Goal: Task Accomplishment & Management: Use online tool/utility

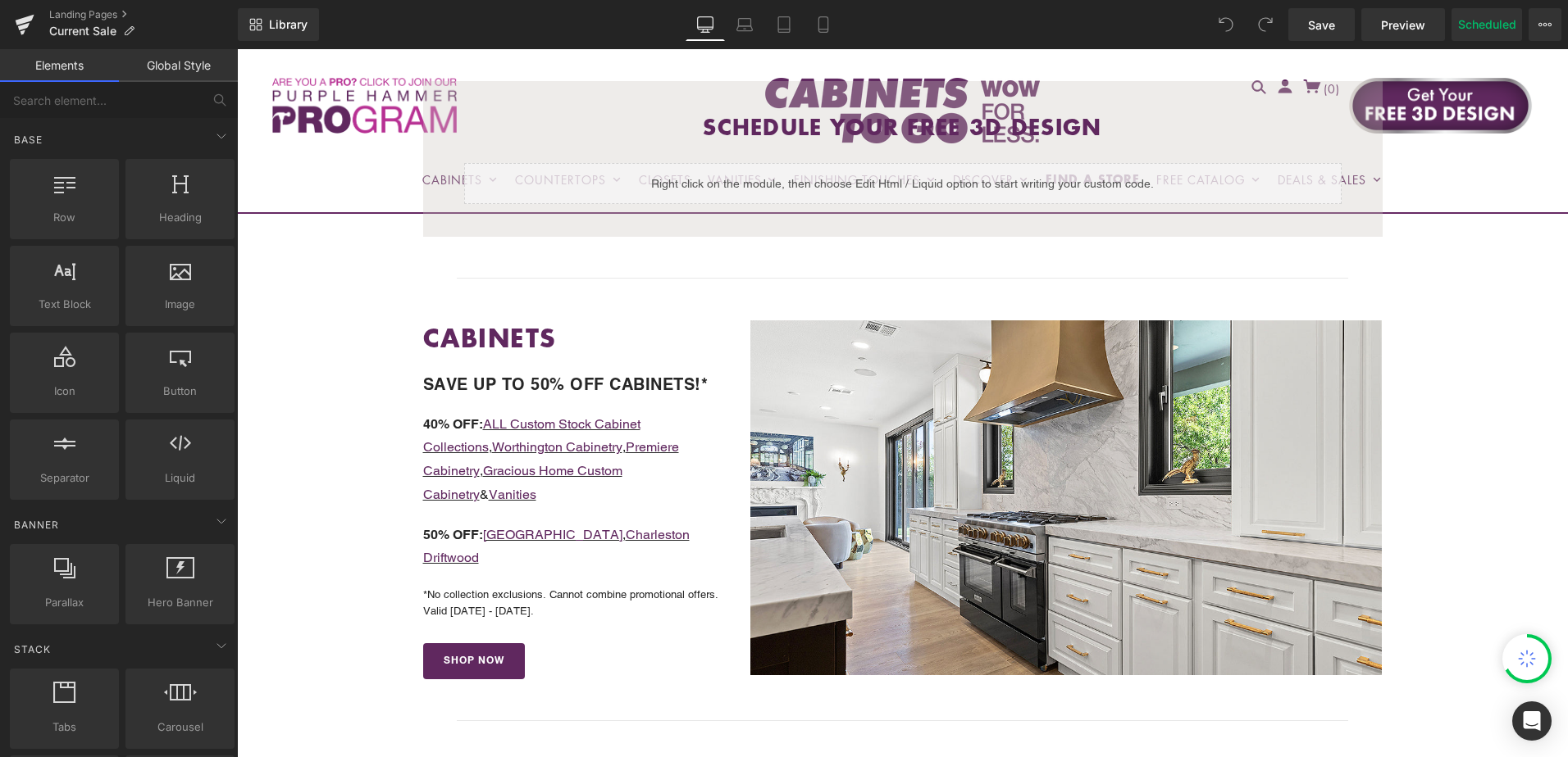
scroll to position [491, 0]
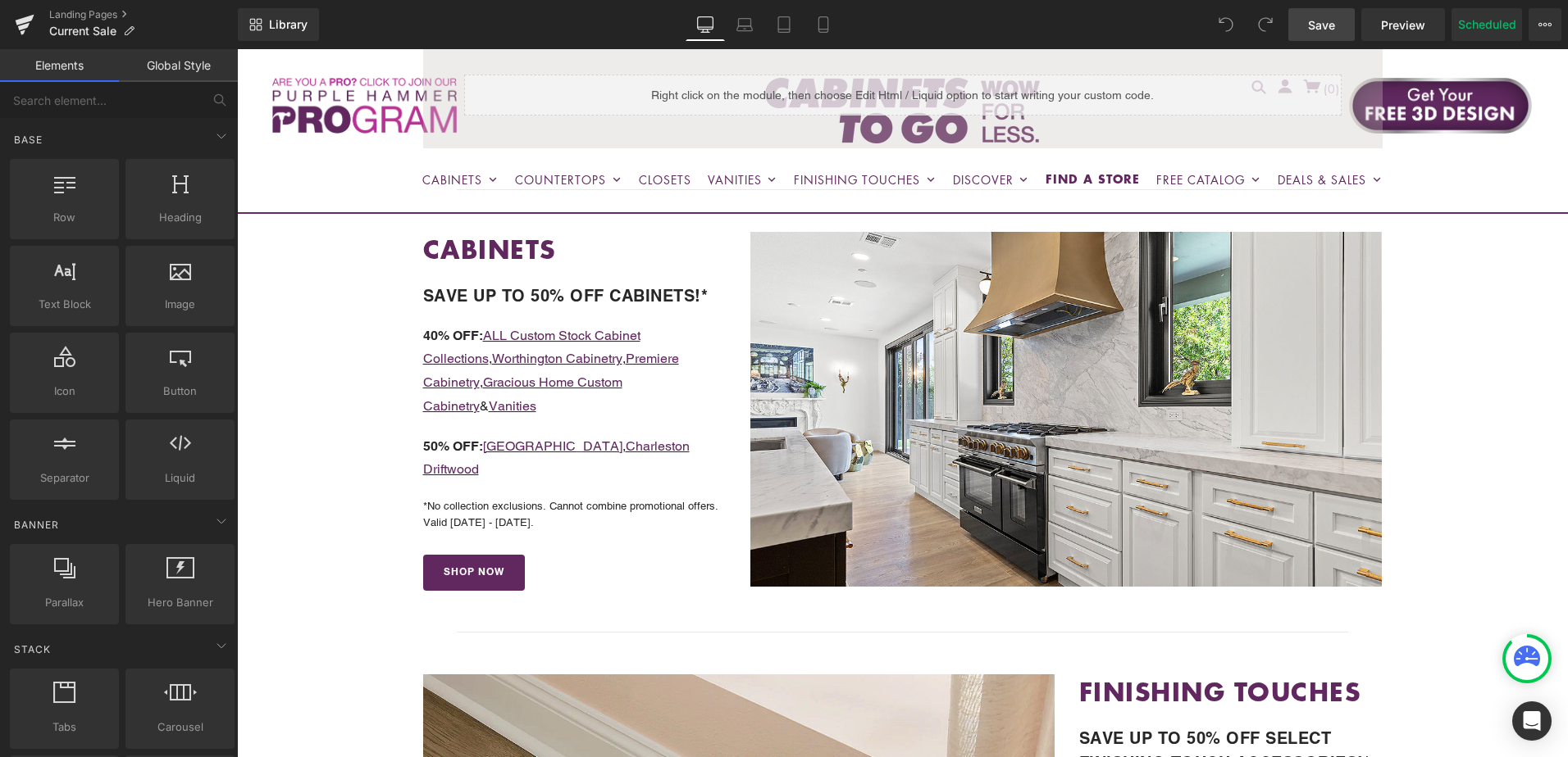
click at [1316, 28] on span "Save" at bounding box center [1321, 25] width 28 height 17
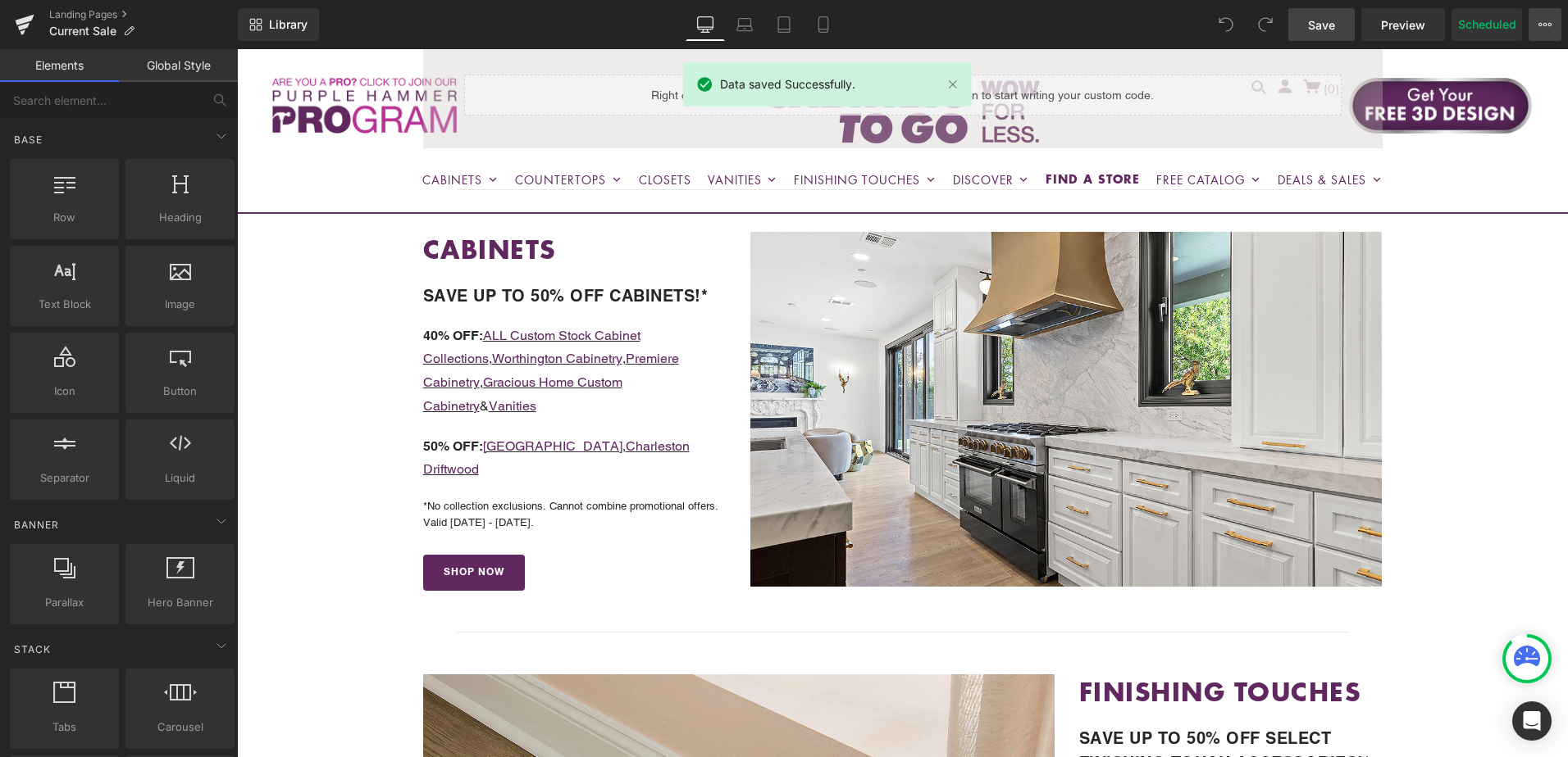
click at [1549, 23] on icon at bounding box center [1550, 24] width 4 height 3
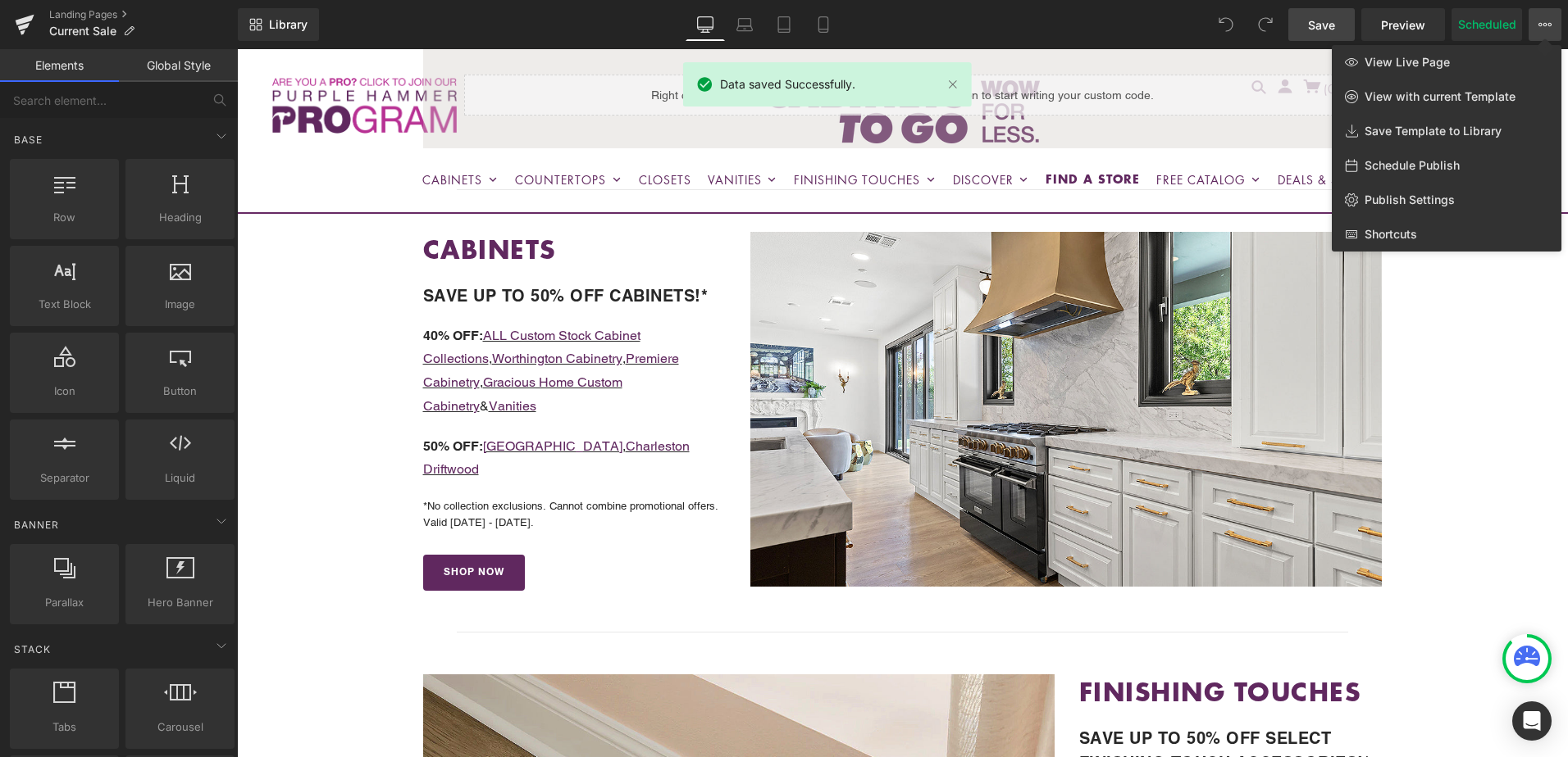
click at [1427, 165] on span "Schedule Publish" at bounding box center [1411, 166] width 95 height 15
select select
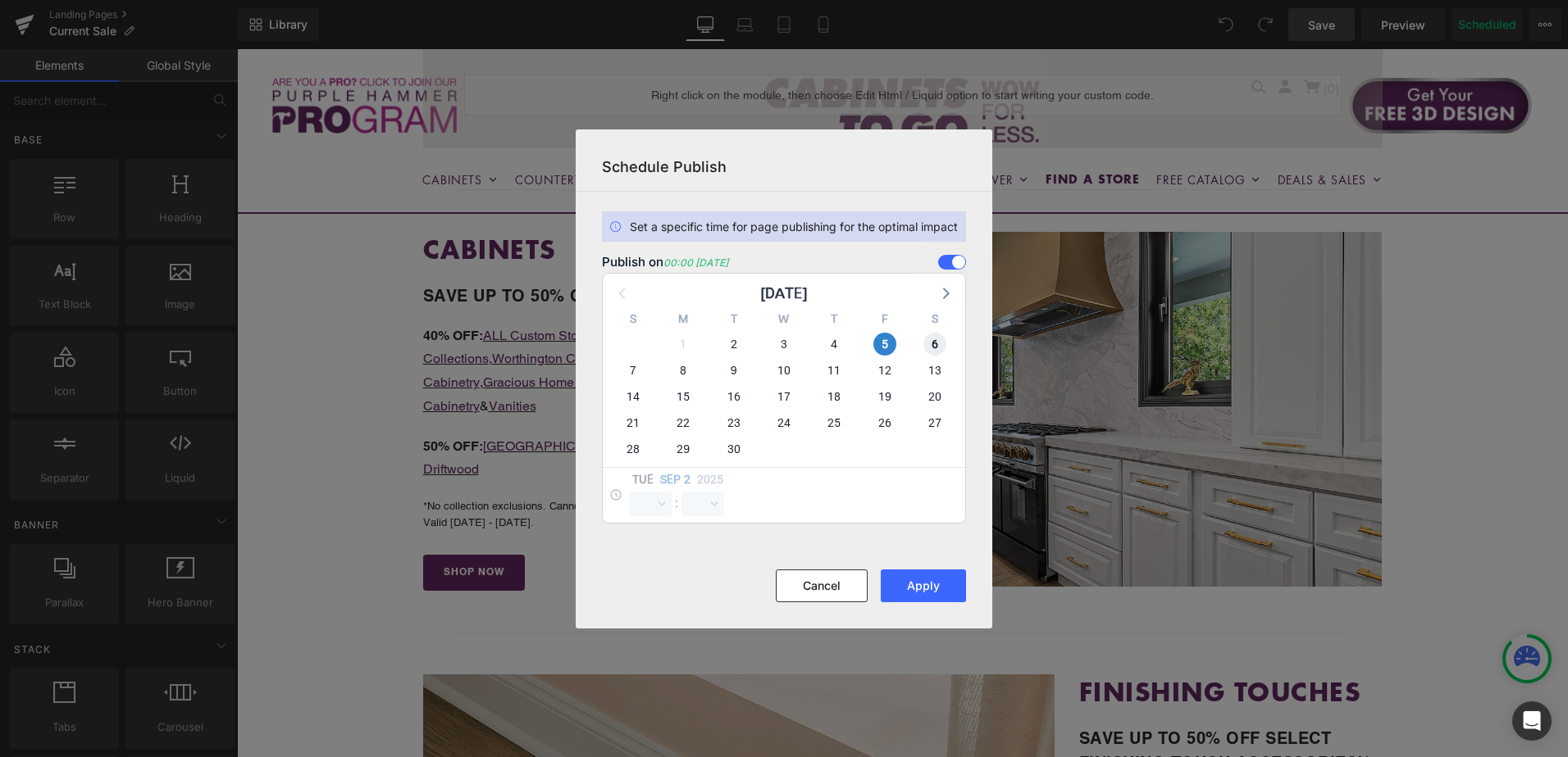
click at [936, 346] on span "6" at bounding box center [935, 344] width 23 height 23
select select "0"
click at [885, 342] on span "5" at bounding box center [885, 344] width 23 height 23
click at [921, 592] on button "Apply" at bounding box center [924, 585] width 85 height 33
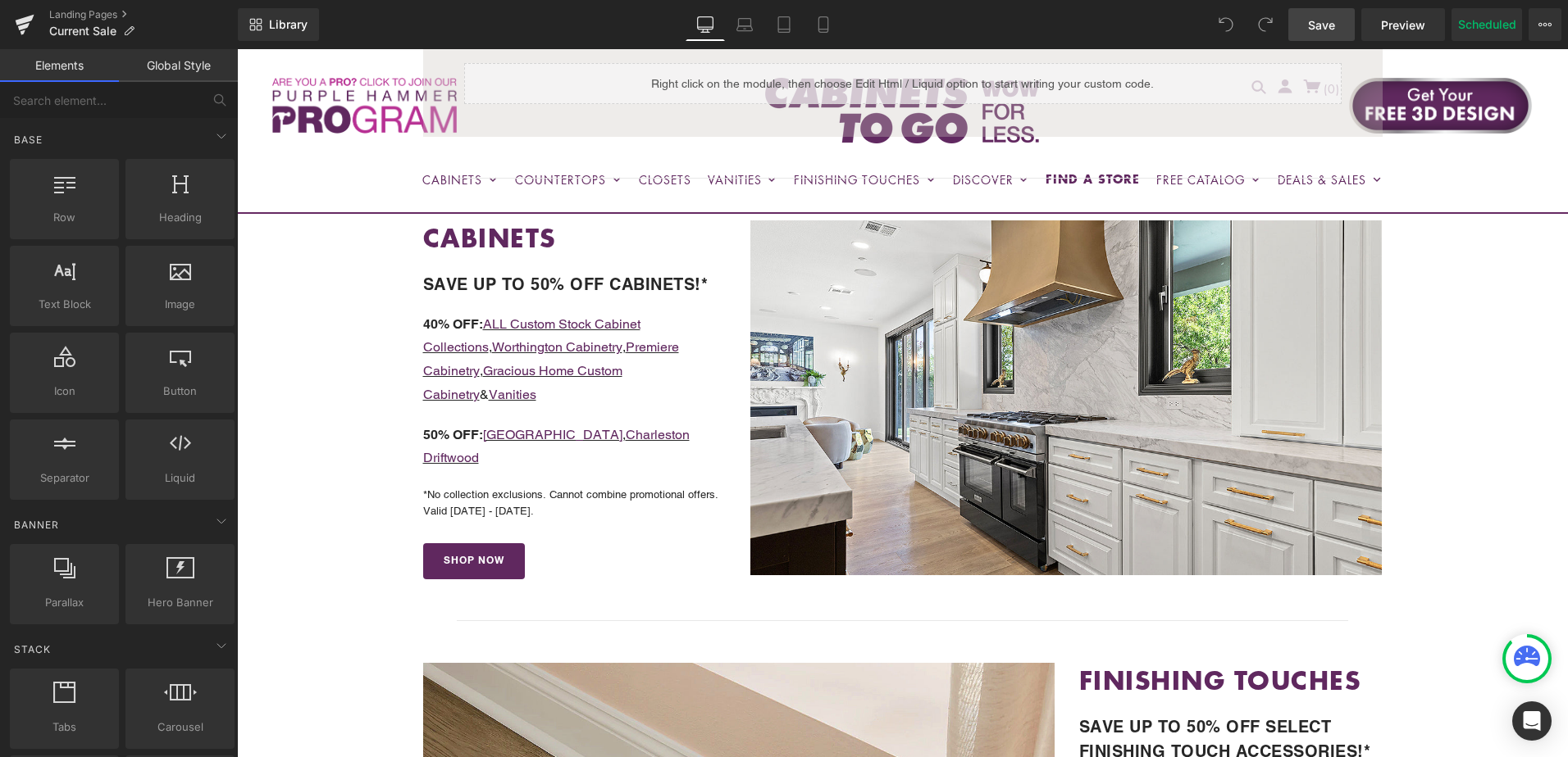
scroll to position [574, 0]
